Goal: Book appointment/travel/reservation

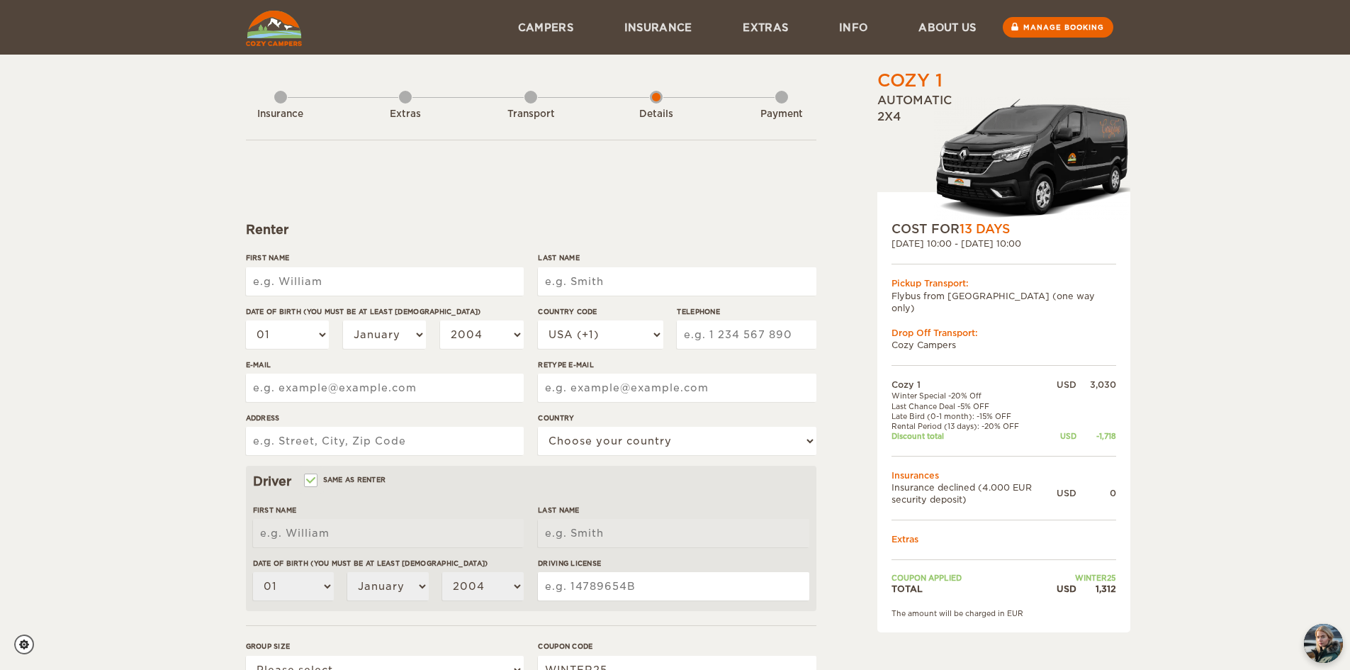
click at [485, 288] on input "First Name" at bounding box center [385, 281] width 278 height 28
type input "[PERSON_NAME]"
type input "4084259622"
type input "[STREET_ADDRESS]"
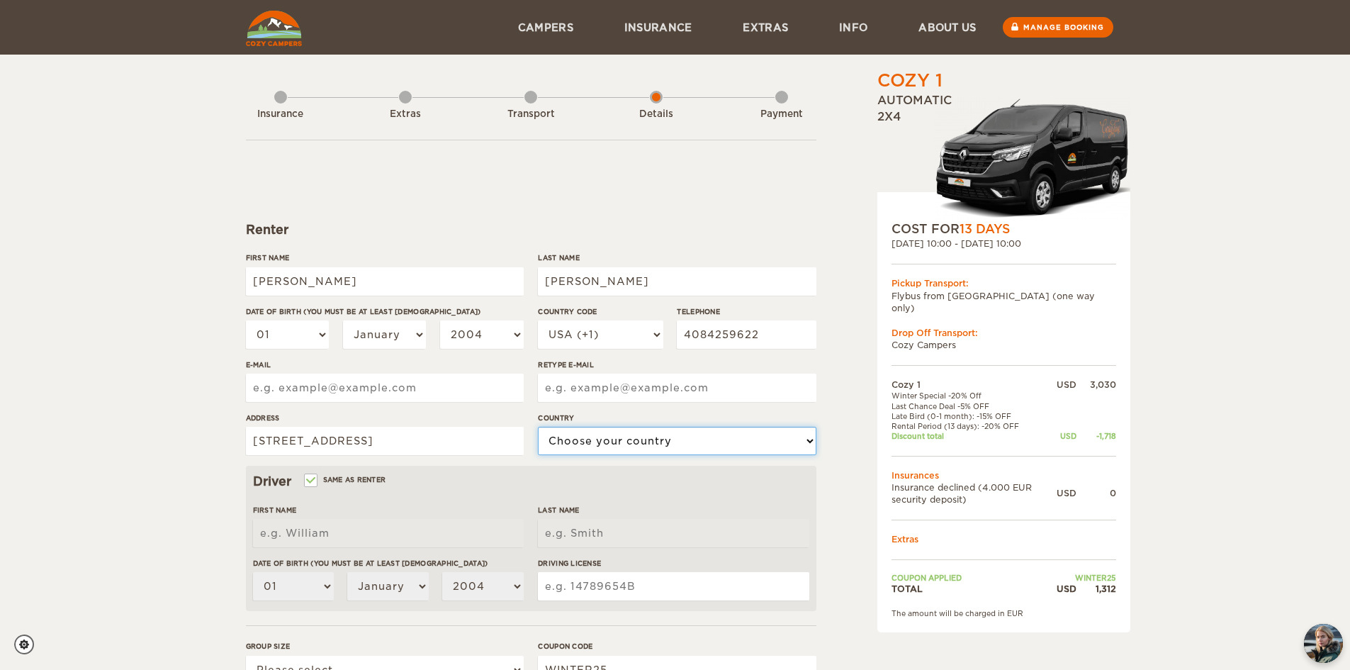
select select "222"
type input "[PERSON_NAME]"
click at [320, 330] on select "01 02 03 04 05 06 07 08 09 10 11 12 13 14 15 16 17 18 19 20 21 22 23 24 25 26 2…" at bounding box center [288, 334] width 84 height 28
select select "05"
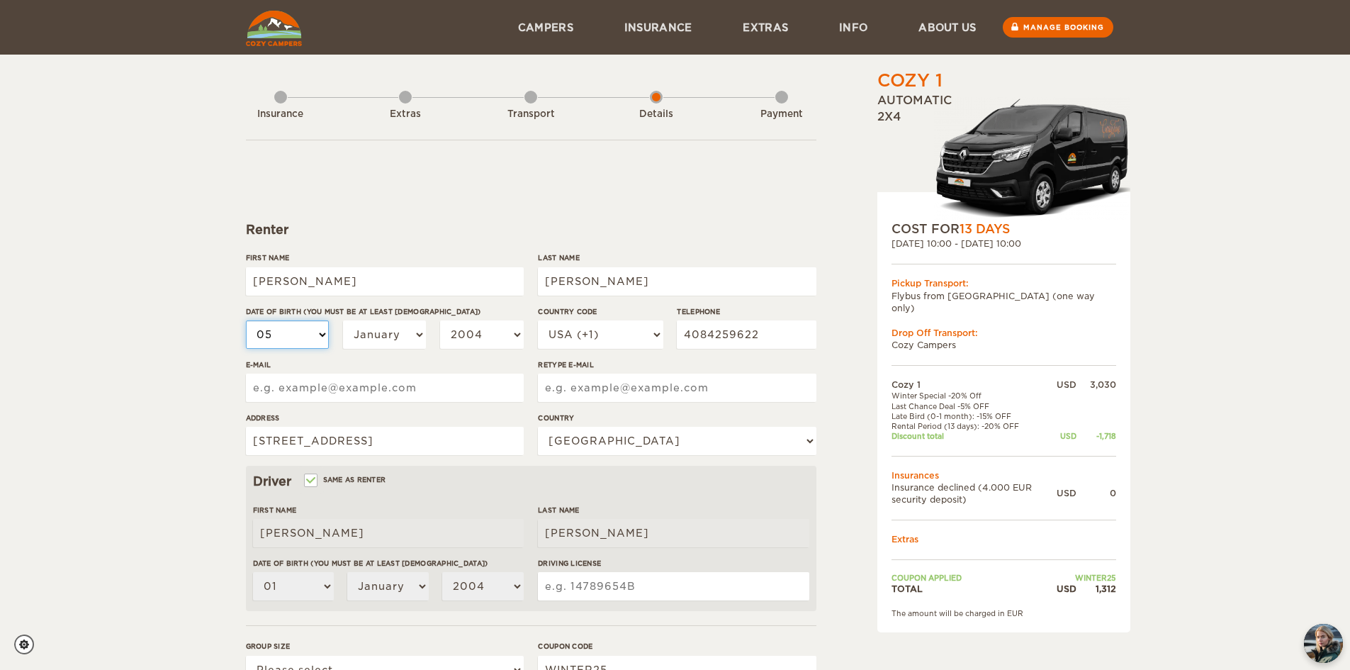
click at [246, 320] on select "01 02 03 04 05 06 07 08 09 10 11 12 13 14 15 16 17 18 19 20 21 22 23 24 25 26 2…" at bounding box center [288, 334] width 84 height 28
select select "05"
click at [403, 332] on select "January February March April May June July August September October November De…" at bounding box center [385, 334] width 84 height 28
select select "02"
click at [343, 320] on select "January February March April May June July August September October November De…" at bounding box center [385, 334] width 84 height 28
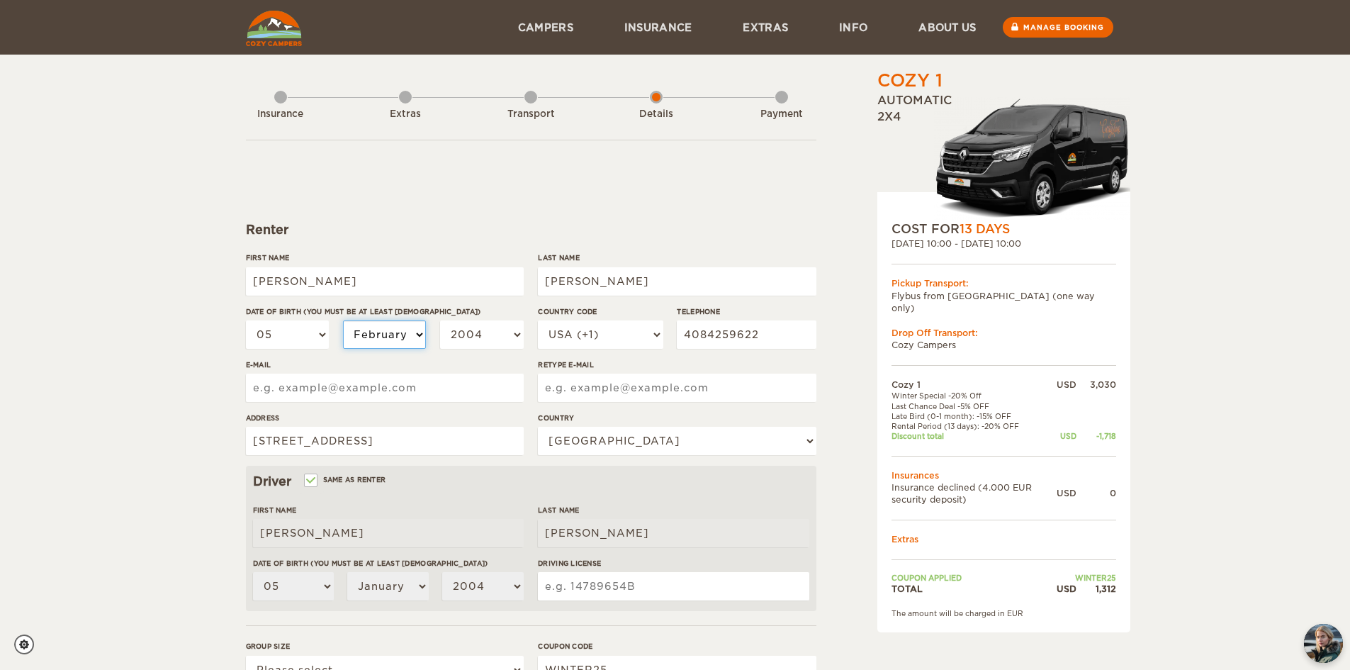
select select "02"
click at [471, 338] on select "2004 2003 2002 2001 2000 1999 1998 1997 1996 1995 1994 1993 1992 1991 1990 1989…" at bounding box center [482, 334] width 84 height 28
select select "1975"
click at [440, 320] on select "2004 2003 2002 2001 2000 1999 1998 1997 1996 1995 1994 1993 1992 1991 1990 1989…" at bounding box center [482, 334] width 84 height 28
select select "1975"
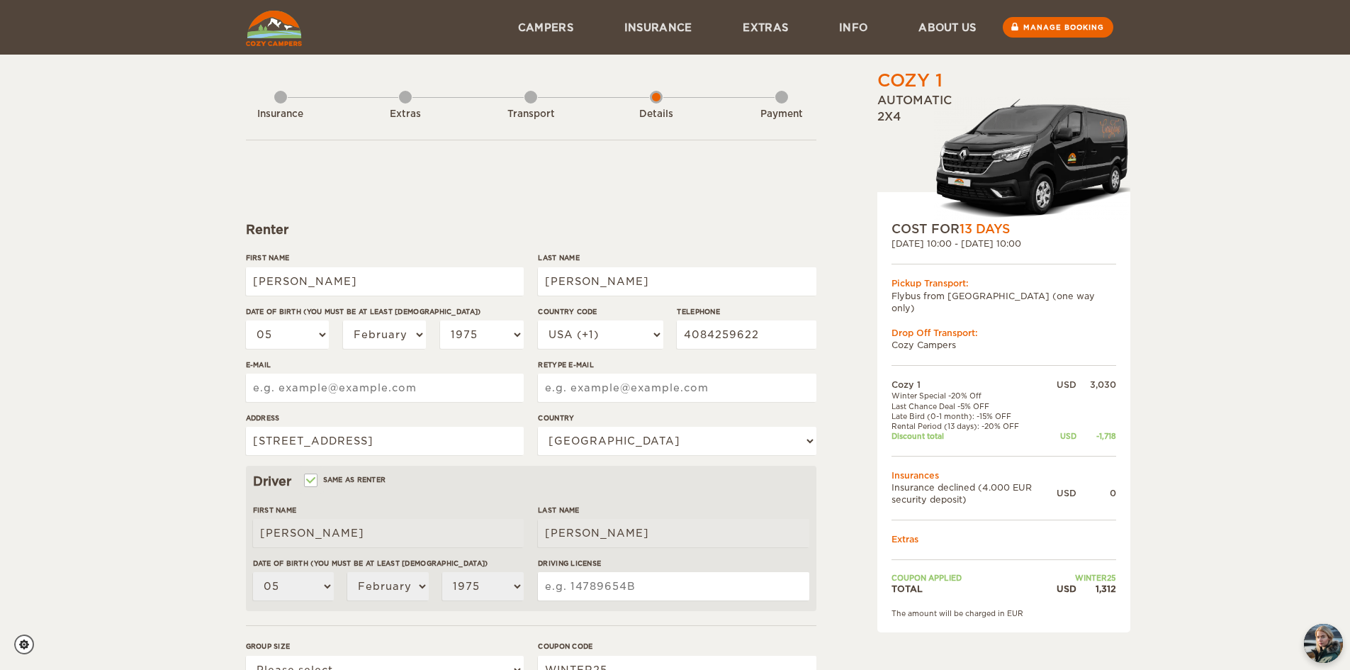
click at [470, 385] on input "E-mail" at bounding box center [385, 387] width 278 height 28
type input "[EMAIL_ADDRESS][DOMAIN_NAME]"
click at [455, 477] on div "Driver Same as renter" at bounding box center [531, 481] width 556 height 17
click at [611, 577] on input "Driving License" at bounding box center [673, 586] width 271 height 28
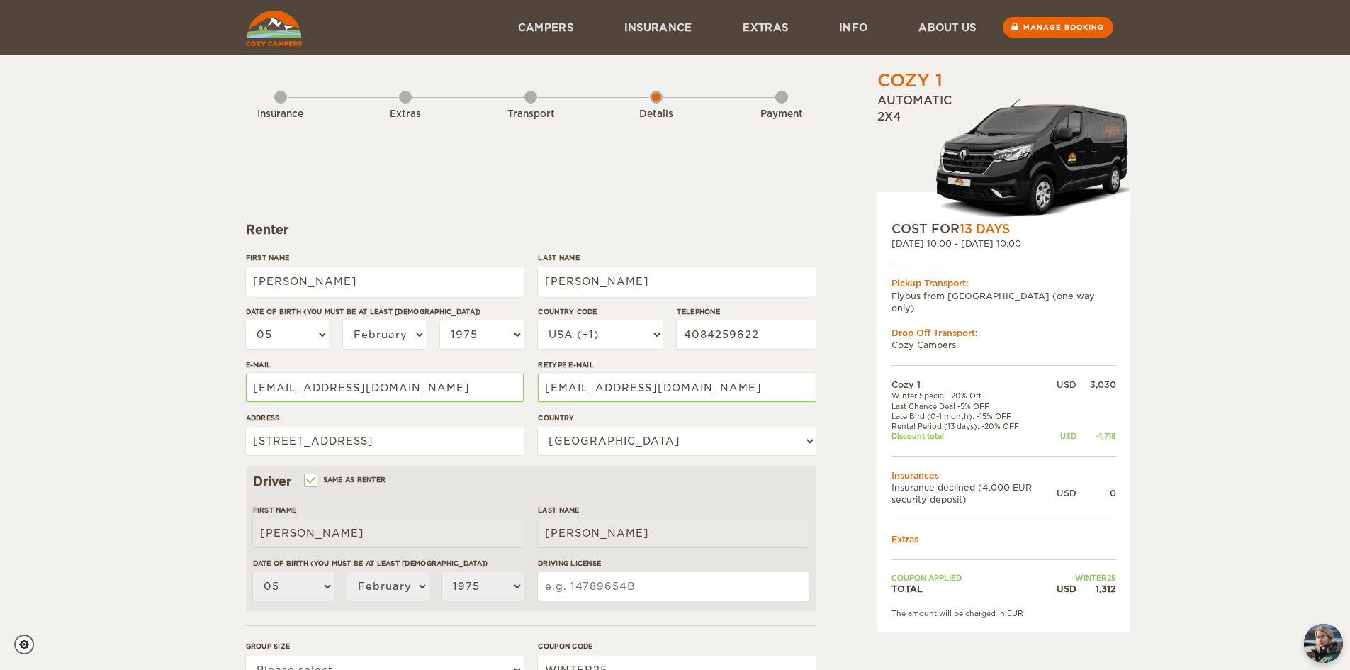
click at [681, 584] on input "Driving License" at bounding box center [673, 586] width 271 height 28
type input "A9173683"
click at [844, 572] on div "Cozy 1 Expand Collapse Total 1,312 USD Automatic 2x4 COST FOR 13 Days [DATE] 10…" at bounding box center [967, 488] width 274 height 838
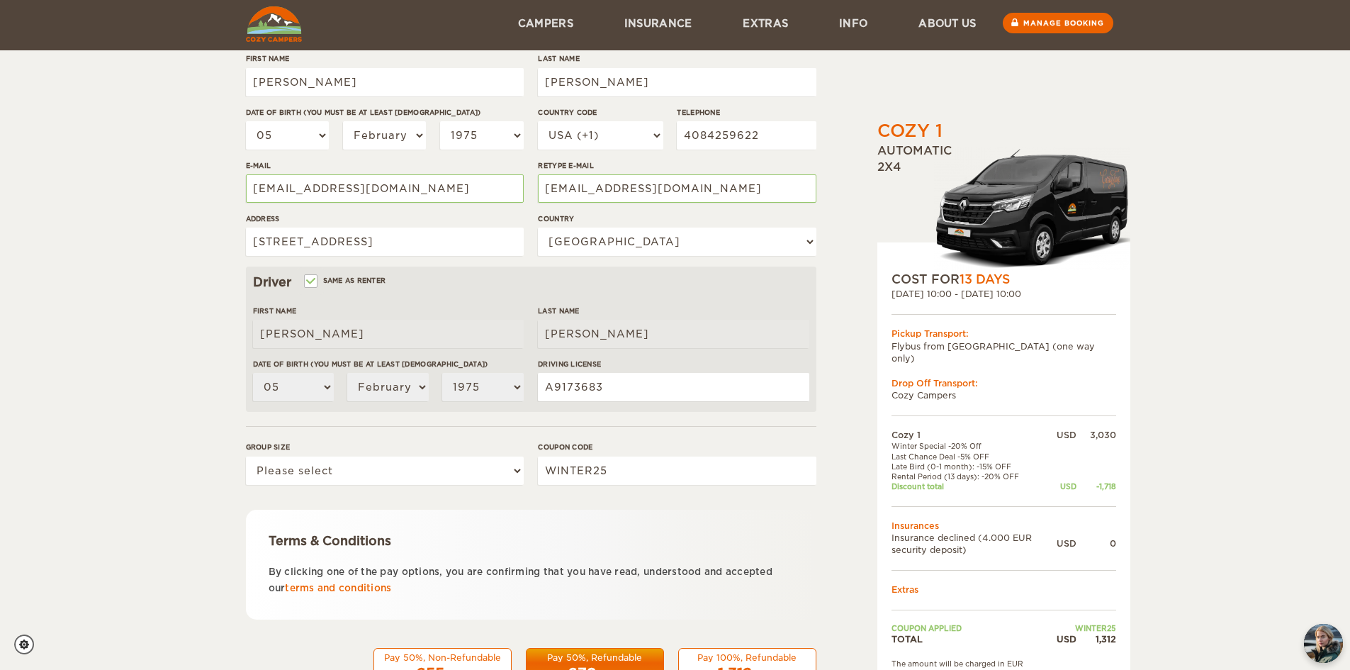
scroll to position [252, 0]
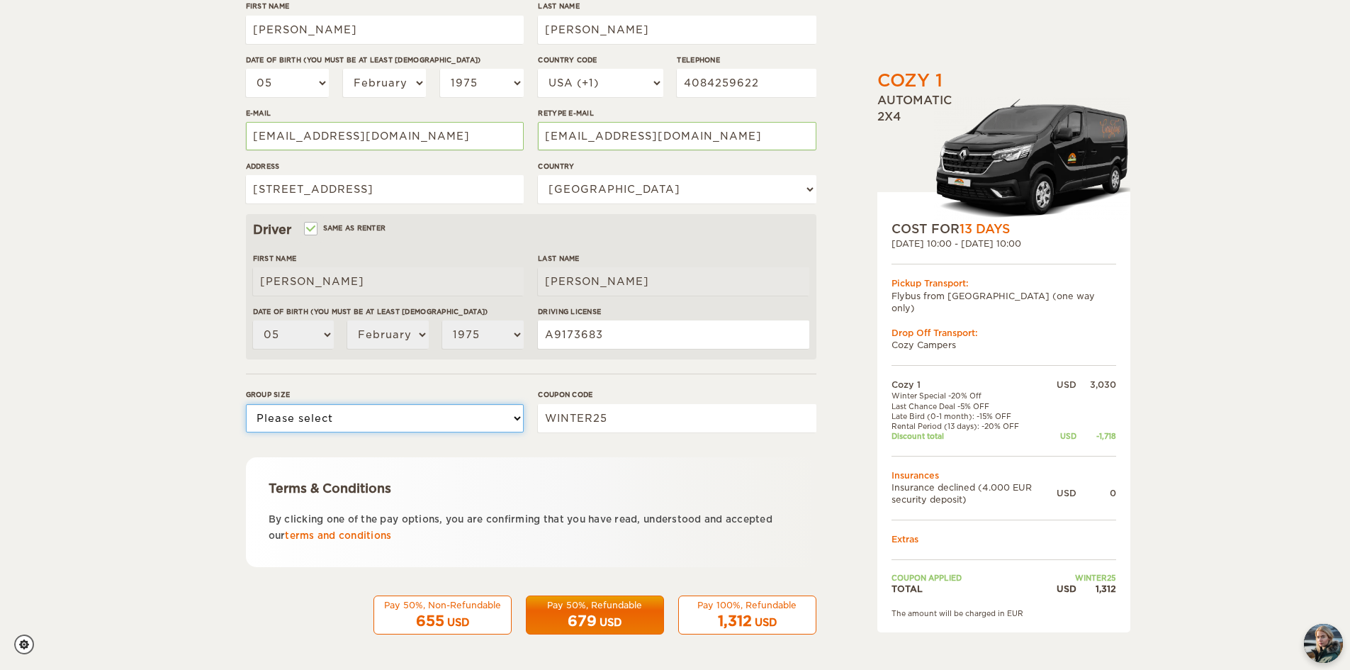
click at [505, 419] on select "Please select 1 2" at bounding box center [385, 418] width 278 height 28
select select "2"
click at [246, 404] on select "Please select 1 2" at bounding box center [385, 418] width 278 height 28
click at [511, 470] on div "Terms & Conditions By clicking one of the pay options, you are confirming that …" at bounding box center [531, 512] width 570 height 110
click at [367, 536] on link "terms and conditions" at bounding box center [338, 535] width 106 height 11
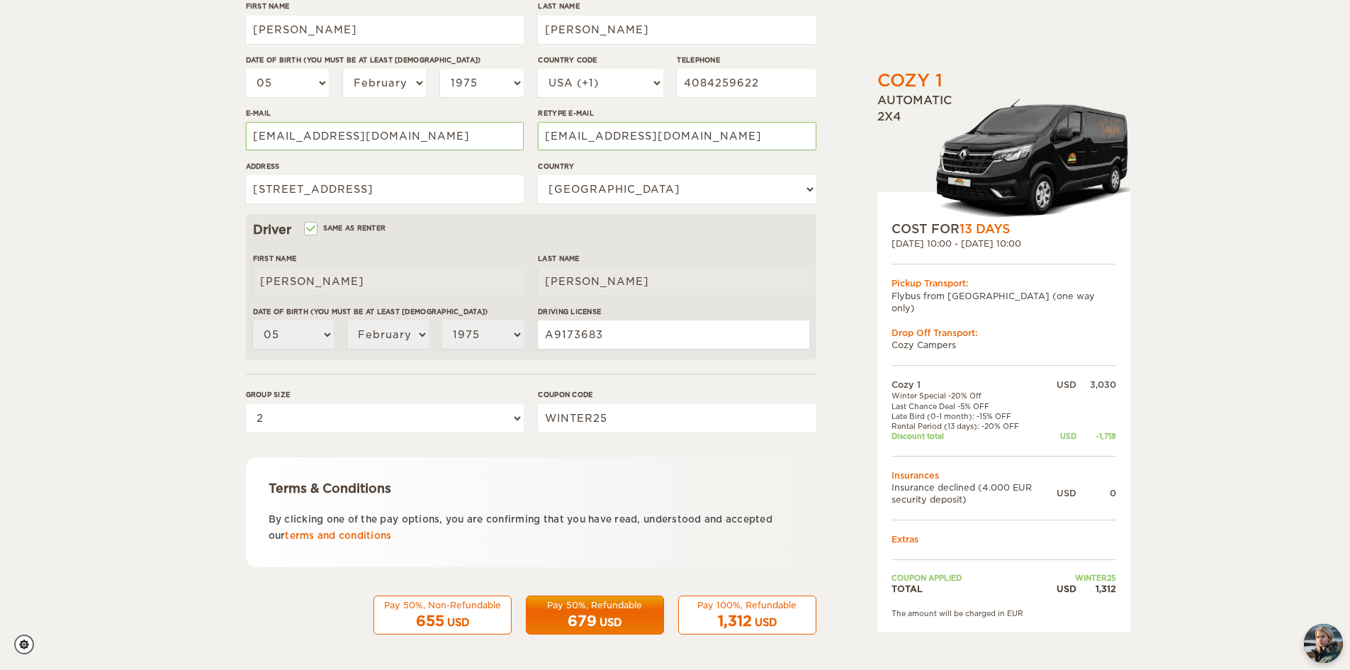
click at [613, 616] on div "USD" at bounding box center [610, 622] width 22 height 14
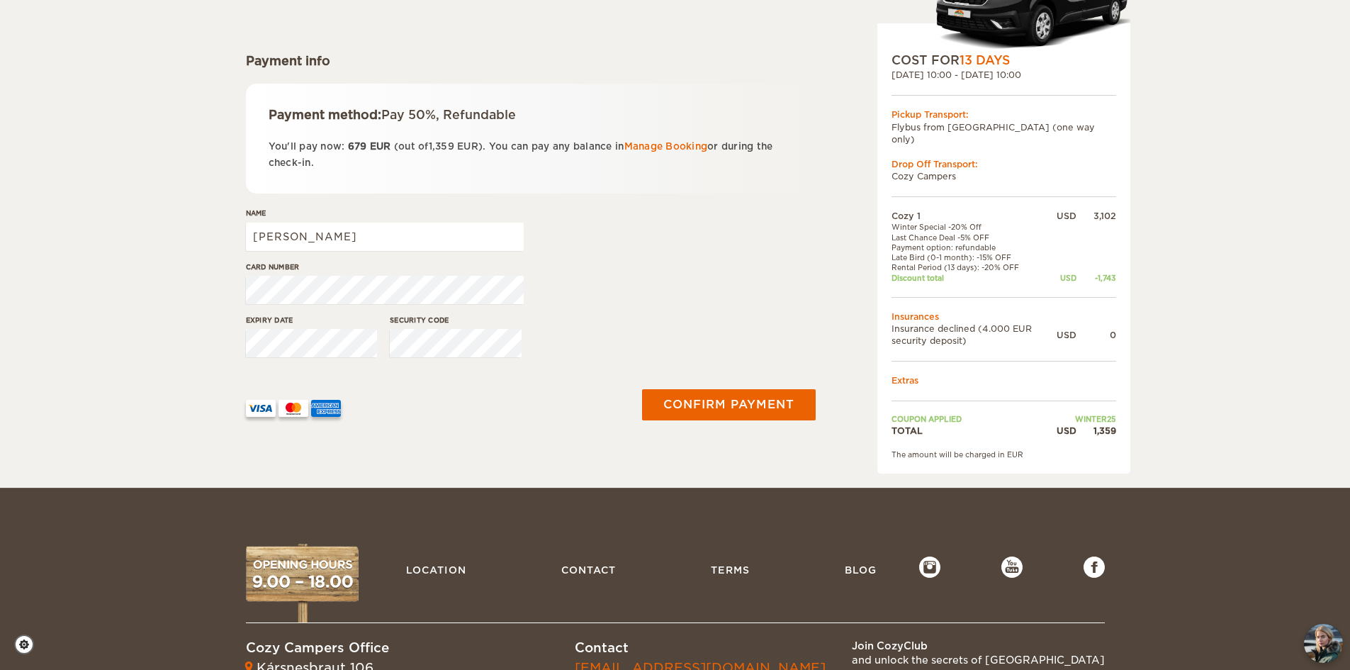
scroll to position [213, 0]
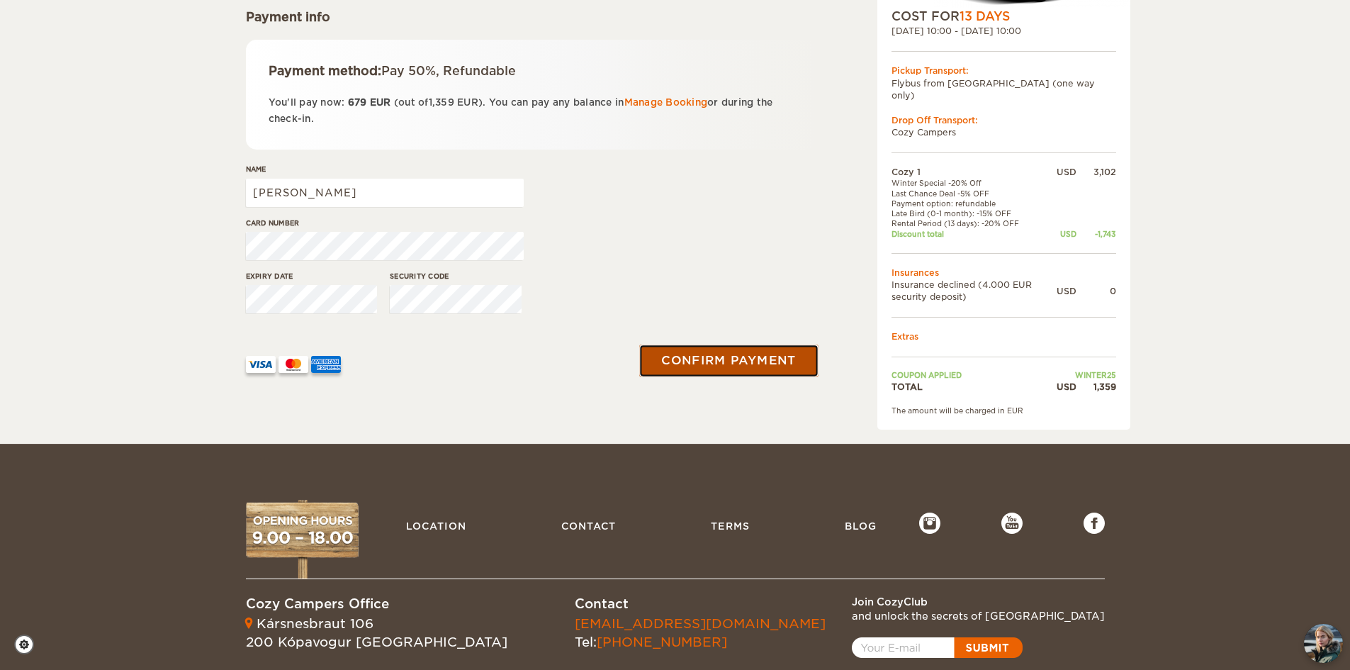
click at [682, 362] on button "Confirm payment" at bounding box center [729, 361] width 179 height 32
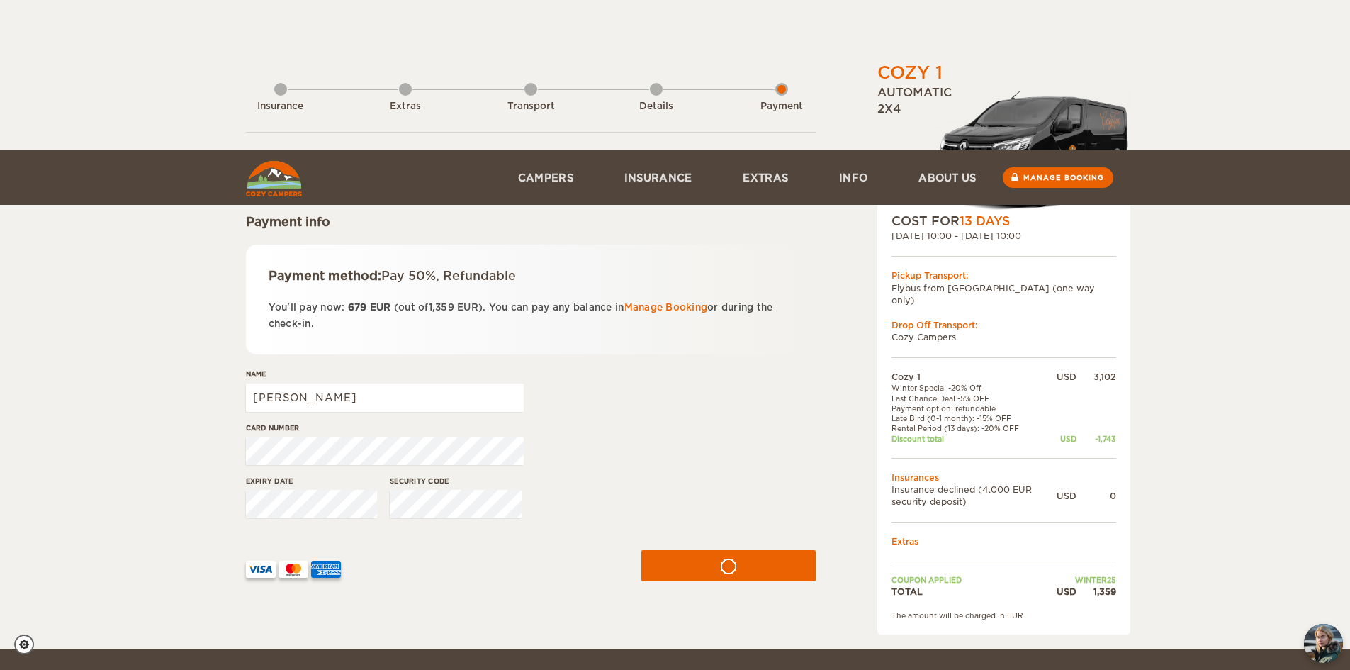
scroll to position [0, 0]
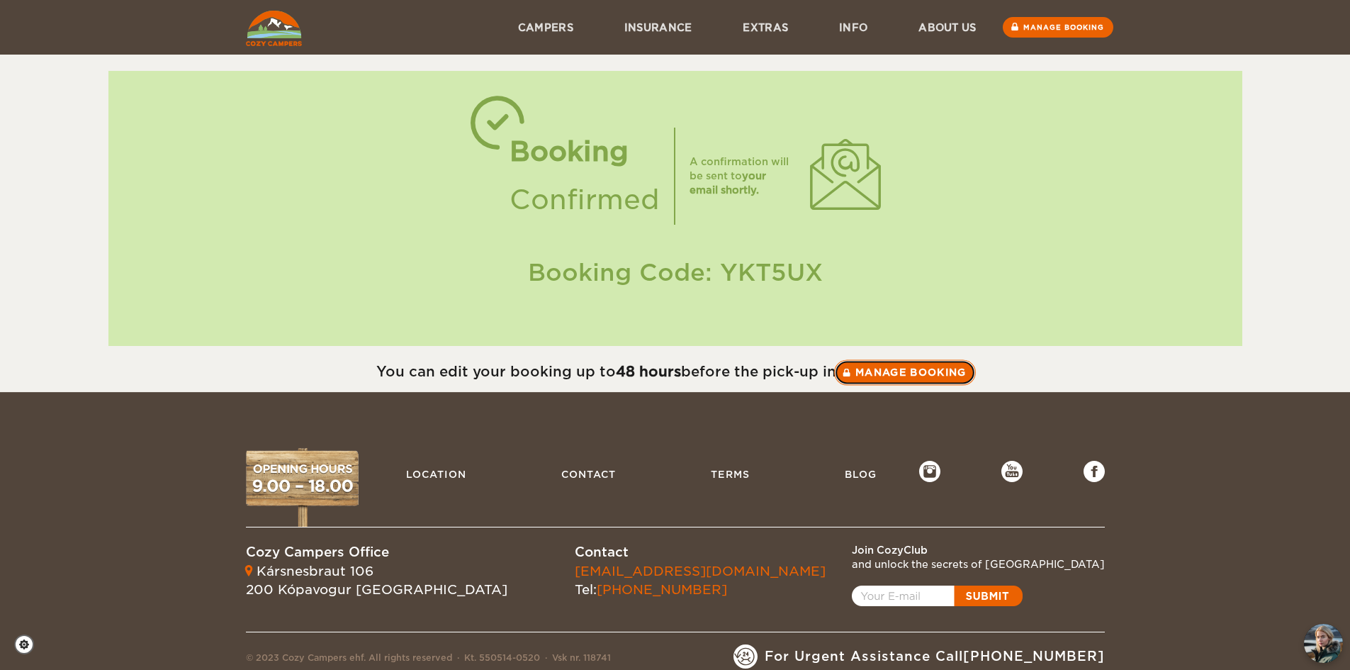
click at [907, 372] on link "Manage booking" at bounding box center [905, 372] width 142 height 26
